Goal: Task Accomplishment & Management: Manage account settings

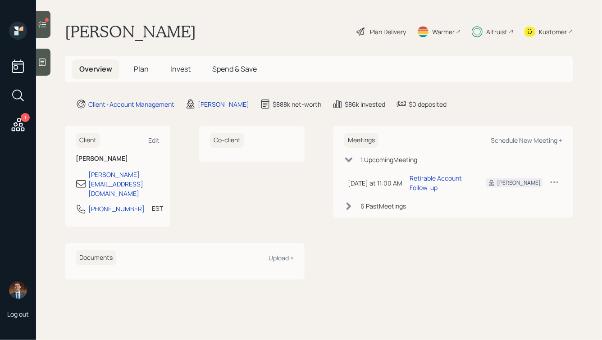
click at [145, 68] on span "Plan" at bounding box center [141, 69] width 15 height 10
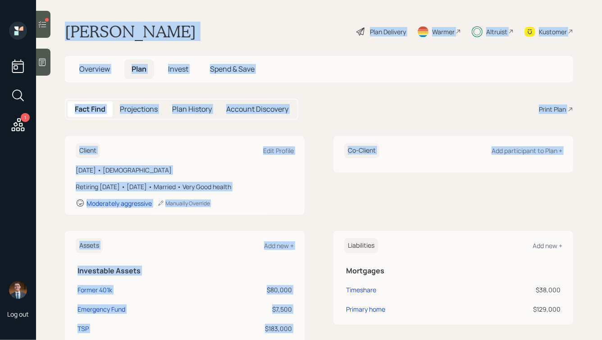
drag, startPoint x: 63, startPoint y: 26, endPoint x: 374, endPoint y: 234, distance: 374.4
click at [374, 234] on main "[PERSON_NAME] Plan Delivery Warmer Altruist Kustomer Overview Plan Invest Spend…" at bounding box center [319, 170] width 566 height 340
click at [340, 206] on div "Co-Client Add participant to Plan +" at bounding box center [453, 175] width 240 height 79
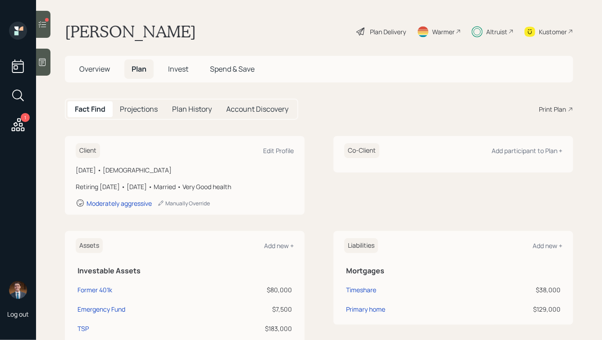
click at [247, 105] on h5 "Account Discovery" at bounding box center [257, 109] width 62 height 9
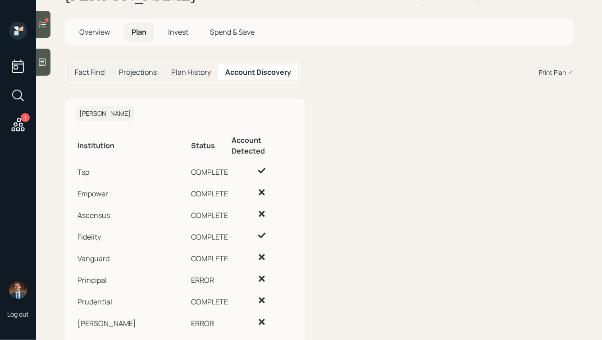
scroll to position [45, 0]
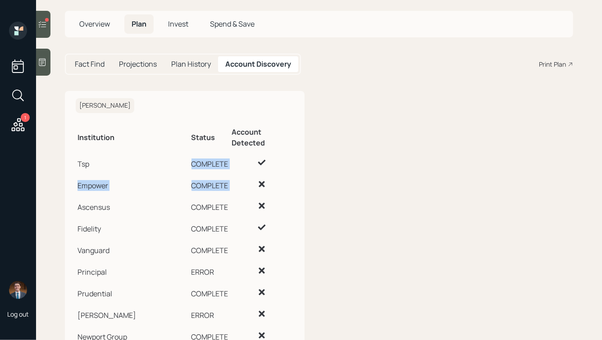
drag, startPoint x: 187, startPoint y: 150, endPoint x: 247, endPoint y: 183, distance: 67.7
click at [247, 183] on tbody "Tsp COMPLETE Empower COMPLETE Ascensus COMPLETE Fidelity COMPLETE Vanguard COMP…" at bounding box center [185, 276] width 218 height 248
click at [247, 183] on td at bounding box center [262, 184] width 64 height 22
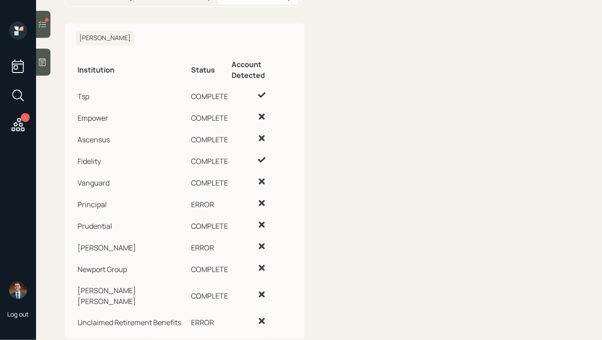
scroll to position [114, 0]
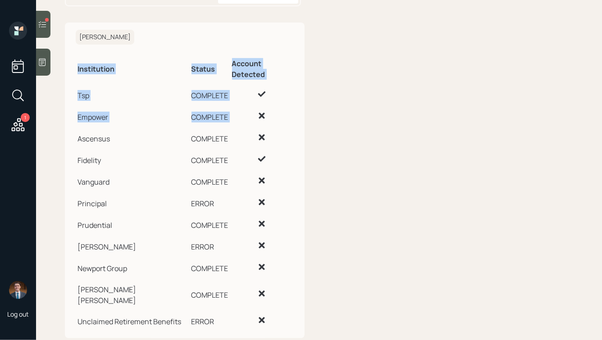
drag, startPoint x: 299, startPoint y: 305, endPoint x: 123, endPoint y: 116, distance: 258.1
click at [123, 116] on div "Jovonne Newman Institution Status Account Detected Tsp COMPLETE Empower COMPLET…" at bounding box center [185, 181] width 240 height 316
click at [201, 148] on td "COMPLETE" at bounding box center [210, 159] width 41 height 22
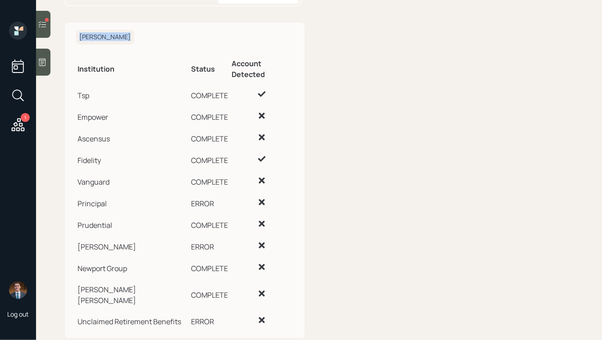
drag, startPoint x: 78, startPoint y: 35, endPoint x: 334, endPoint y: 296, distance: 365.6
click at [334, 296] on div "Jovonne Newman Institution Status Account Detected Tsp COMPLETE Empower COMPLET…" at bounding box center [319, 181] width 508 height 316
click at [301, 295] on div "Jovonne Newman Institution Status Account Detected Tsp COMPLETE Empower COMPLET…" at bounding box center [185, 181] width 240 height 316
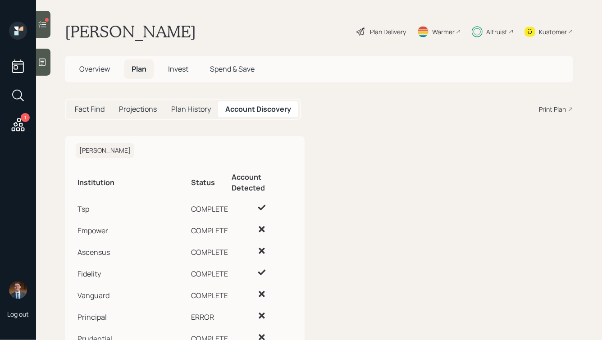
click at [182, 130] on main "Jovonne Newman Plan Delivery Warmer Altruist Kustomer Overview Plan Invest Spen…" at bounding box center [319, 170] width 566 height 340
click at [195, 22] on h1 "Jovonne Newman" at bounding box center [130, 32] width 131 height 20
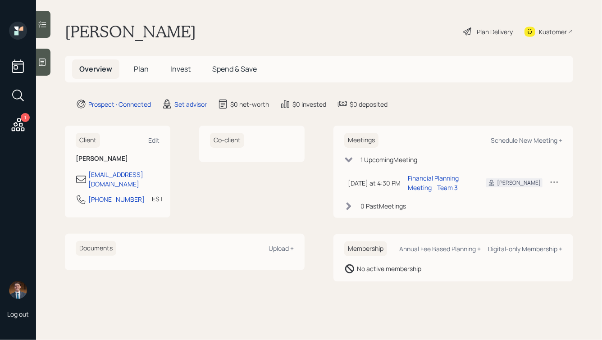
click at [177, 67] on span "Invest" at bounding box center [180, 69] width 20 height 10
